Goal: Use online tool/utility

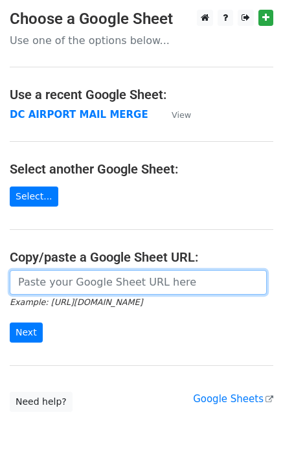
click at [43, 285] on input "url" at bounding box center [138, 282] width 257 height 25
paste input "https://docs.google.com/spreadsheets/d/19D8qlYDcpv2j7zLRiOQrxy_WLINazL7aLgmNRed…"
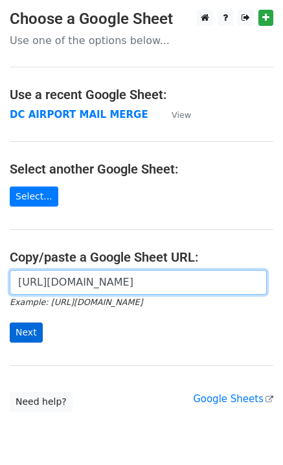
type input "https://docs.google.com/spreadsheets/d/19D8qlYDcpv2j7zLRiOQrxy_WLINazL7aLgmNRed…"
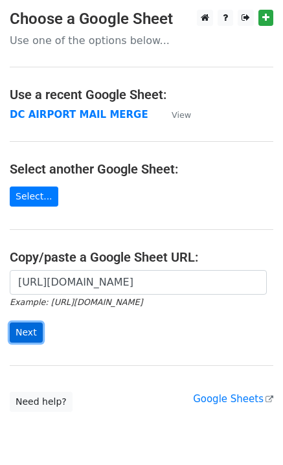
scroll to position [0, 0]
click at [32, 329] on input "Next" at bounding box center [26, 333] width 33 height 20
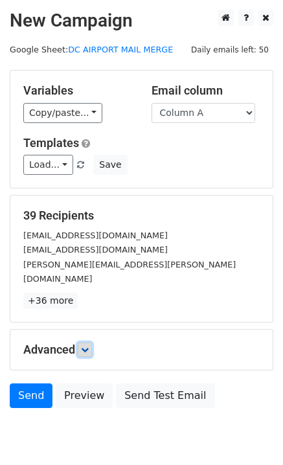
click at [85, 346] on icon at bounding box center [85, 350] width 8 height 8
